Goal: Navigation & Orientation: Find specific page/section

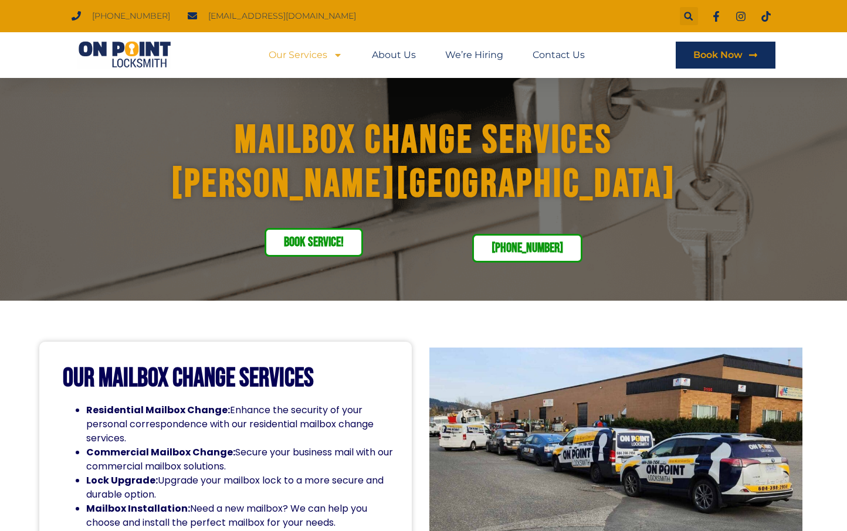
click at [314, 53] on link "Our Services" at bounding box center [306, 55] width 74 height 27
click at [333, 58] on icon "Menu" at bounding box center [337, 54] width 9 height 9
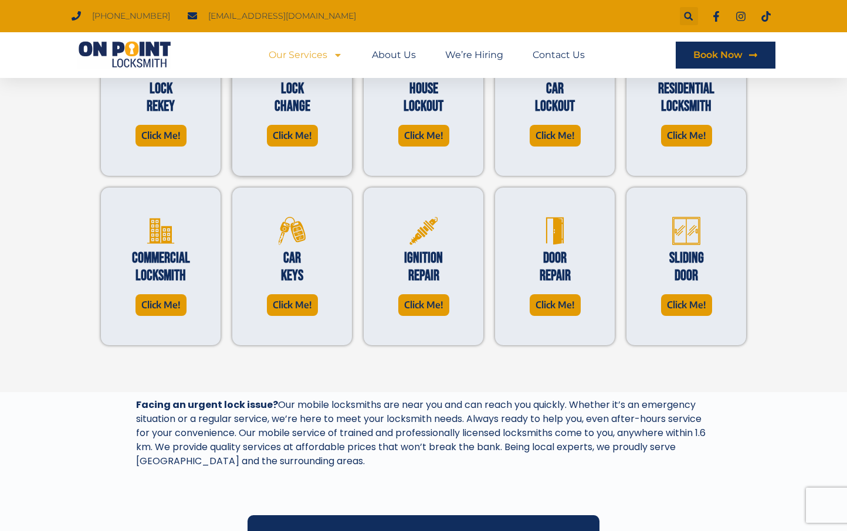
scroll to position [410, 0]
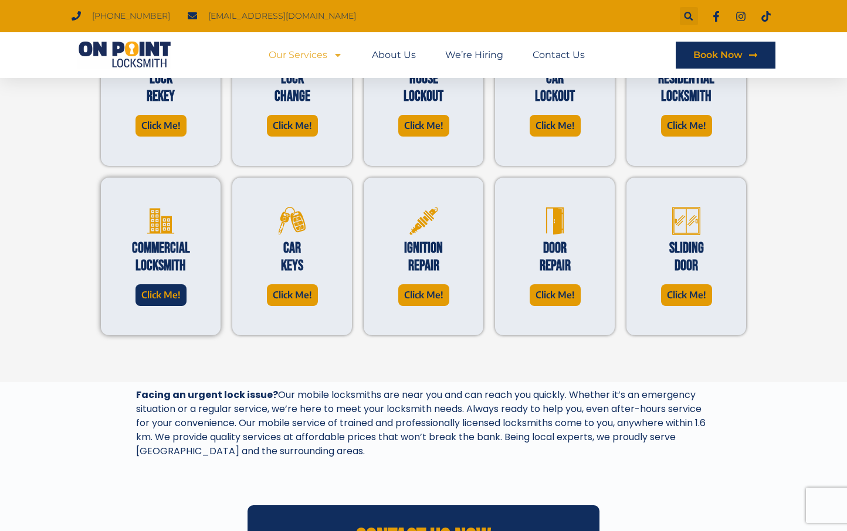
click at [164, 292] on span "Click Me!" at bounding box center [160, 295] width 39 height 16
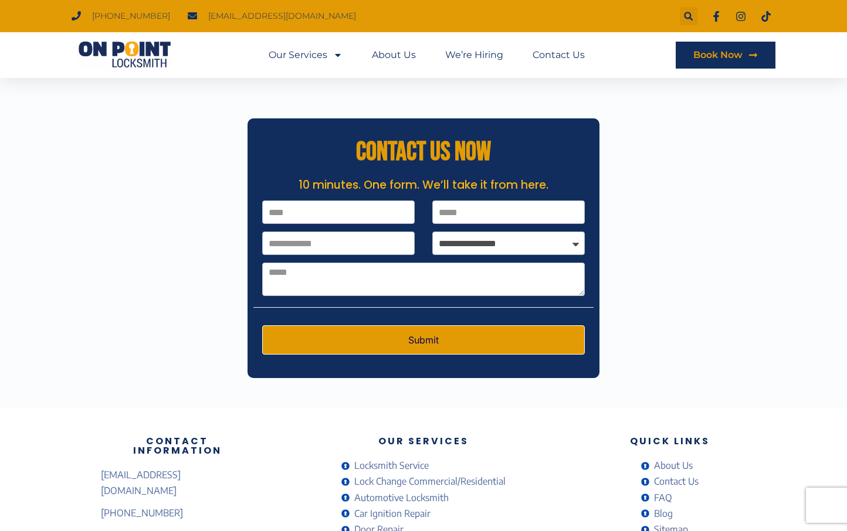
scroll to position [3133, 0]
